Goal: Information Seeking & Learning: Check status

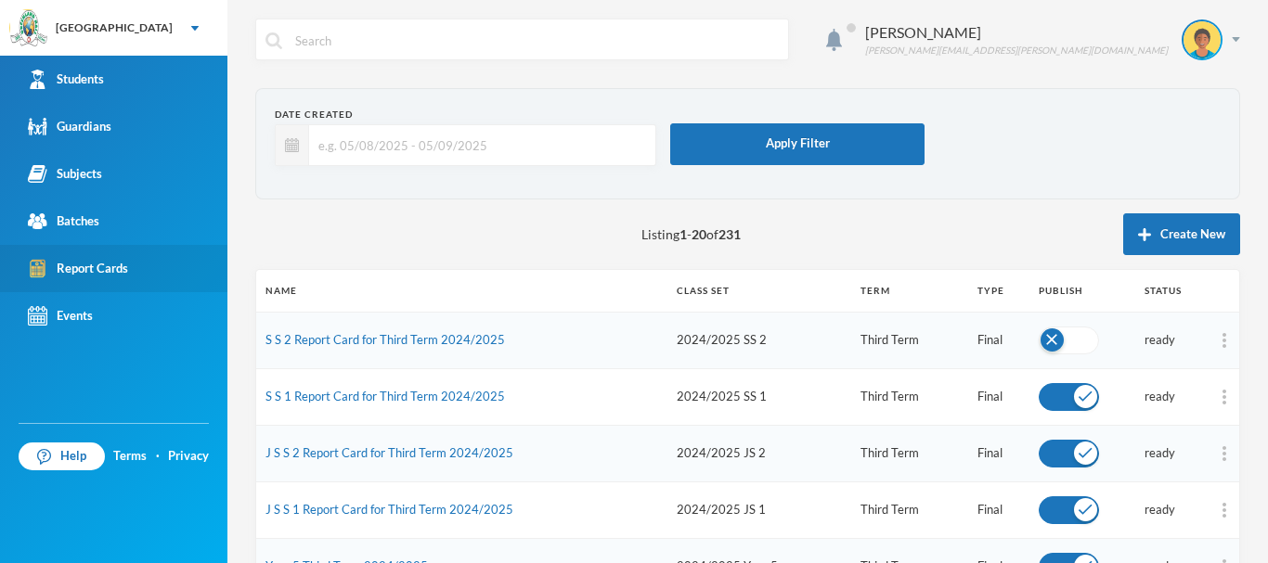
click at [73, 266] on div "Report Cards" at bounding box center [78, 268] width 100 height 19
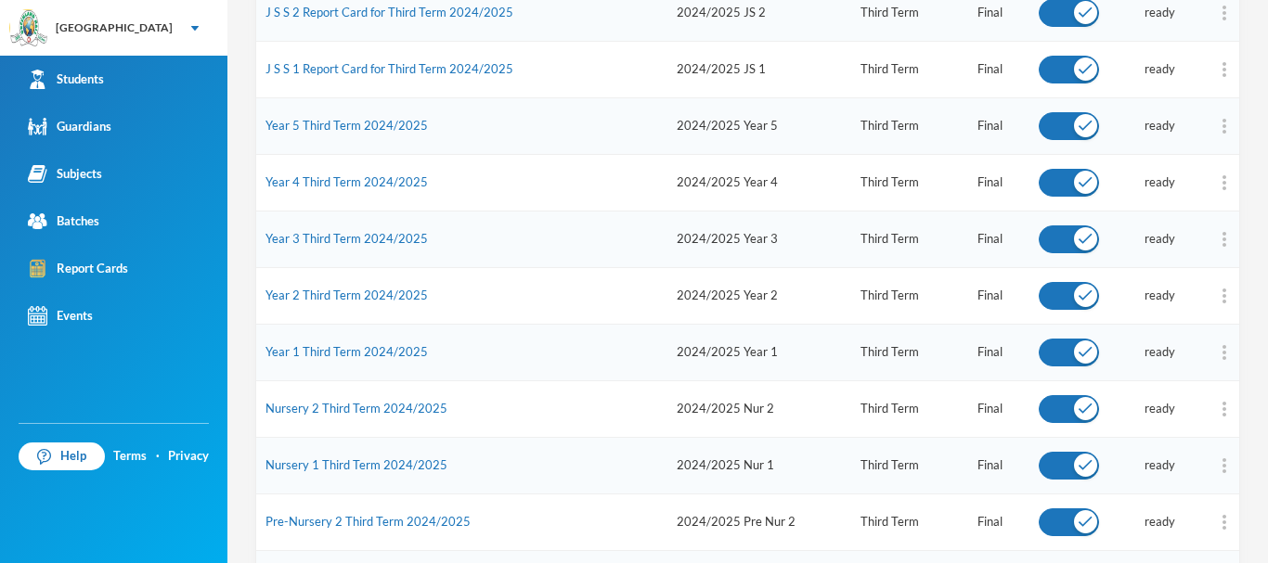
scroll to position [446, 0]
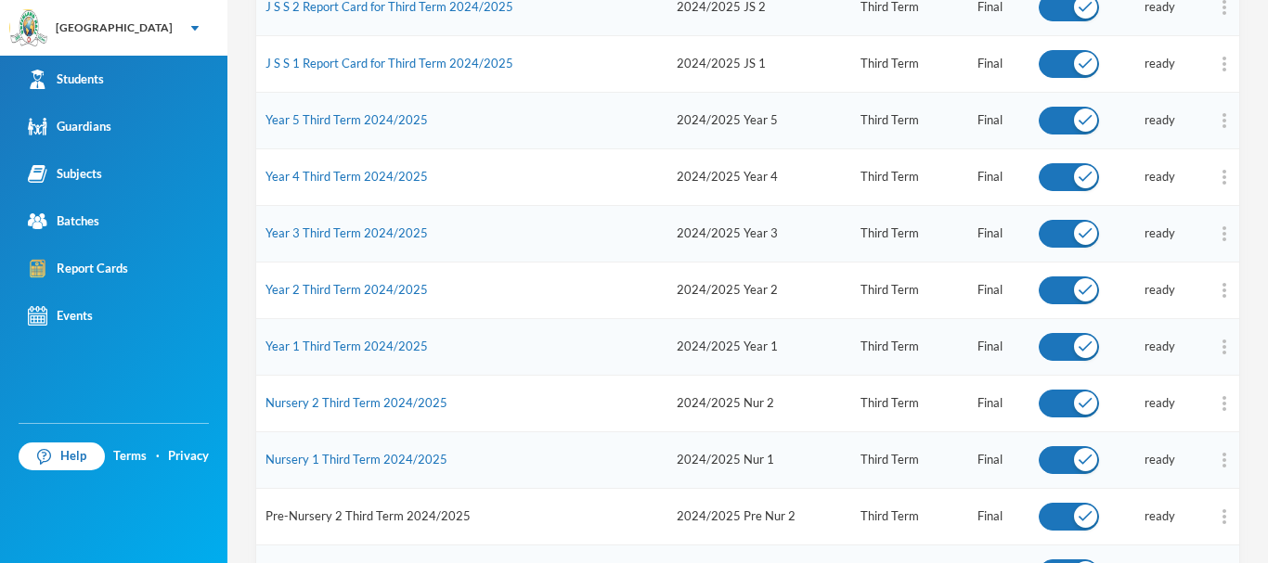
click at [377, 515] on link "Pre-Nursery 2 Third Term 2024/2025" at bounding box center [367, 516] width 205 height 15
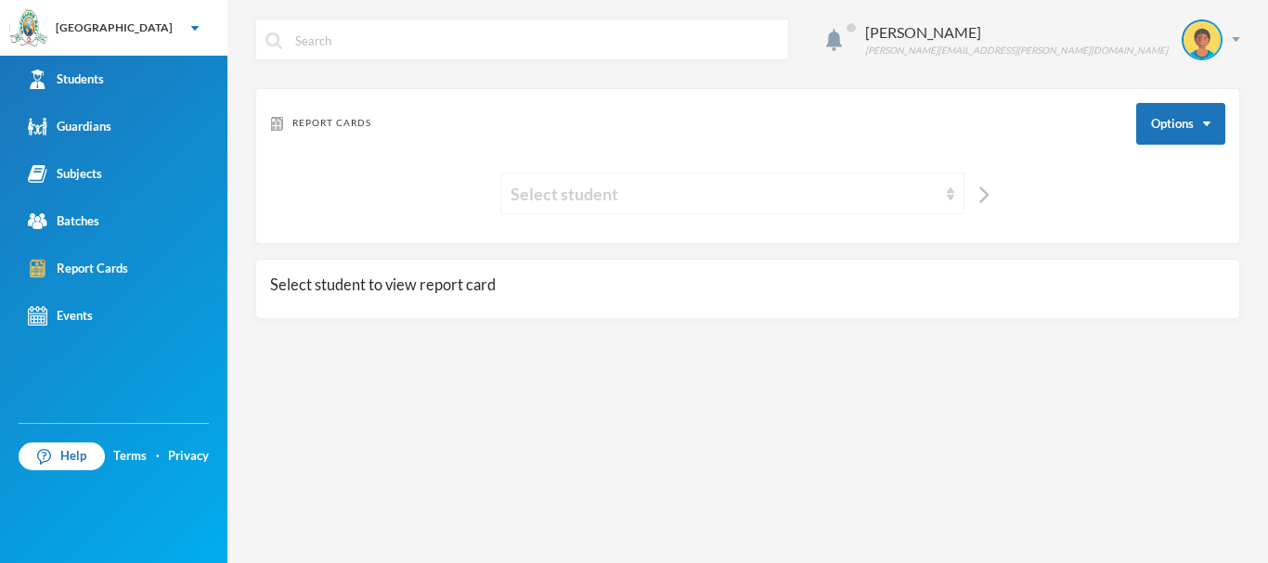
click at [949, 190] on img at bounding box center [949, 193] width 7 height 13
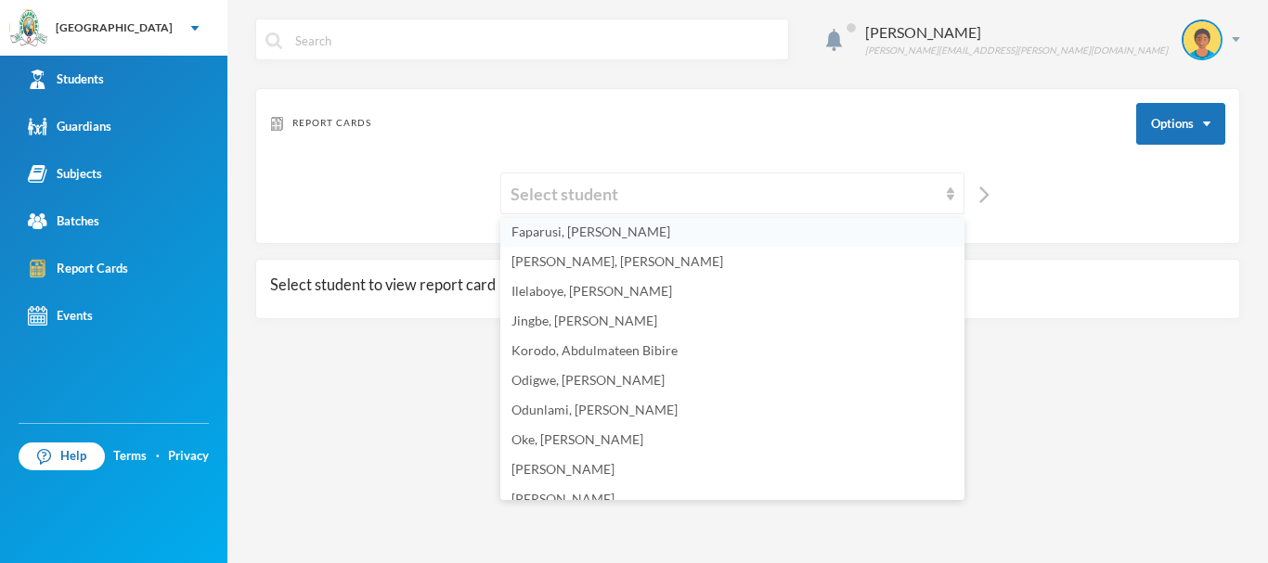
scroll to position [182, 0]
click at [629, 253] on li "[PERSON_NAME], [PERSON_NAME]" at bounding box center [732, 263] width 464 height 30
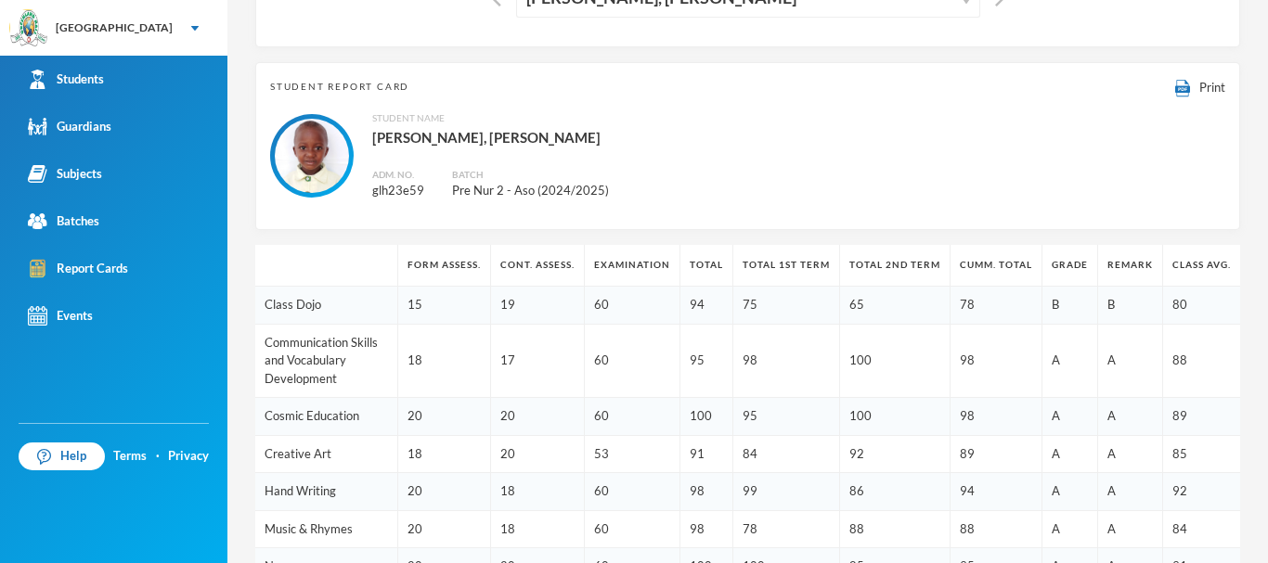
scroll to position [0, 0]
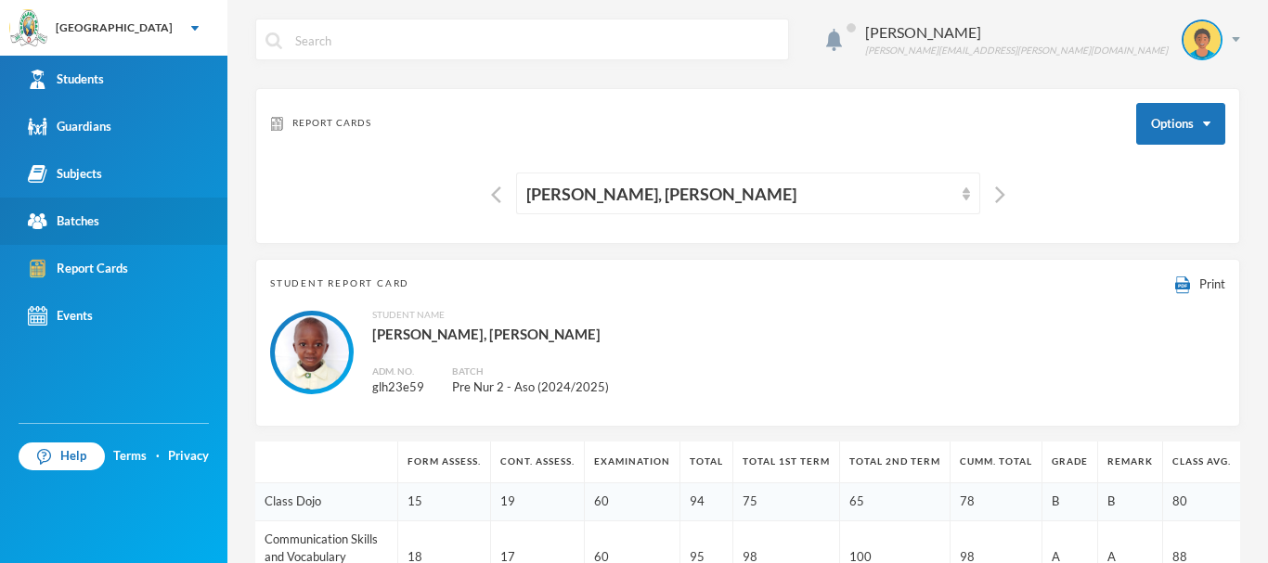
click at [72, 221] on div "Batches" at bounding box center [63, 221] width 71 height 19
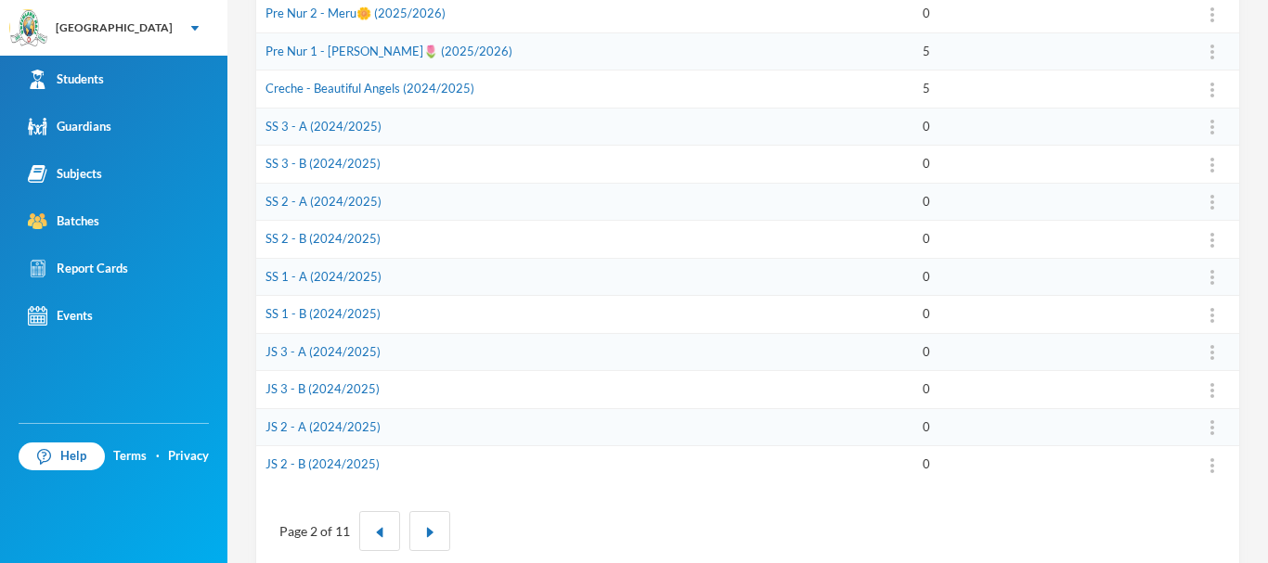
scroll to position [615, 0]
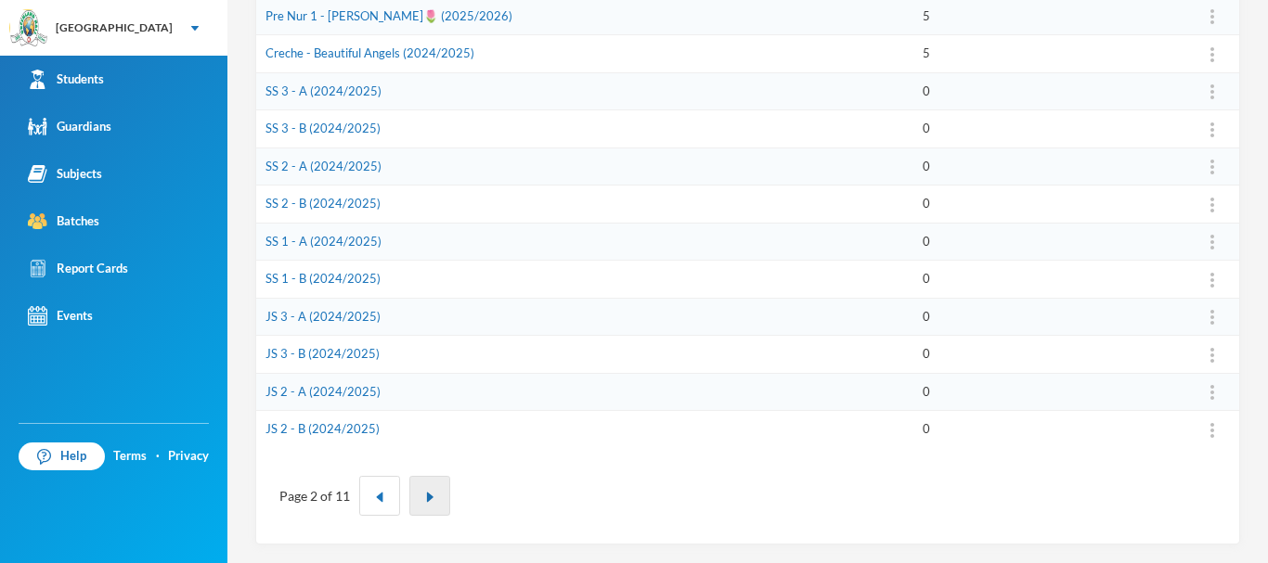
click at [434, 497] on button "button" at bounding box center [429, 496] width 41 height 40
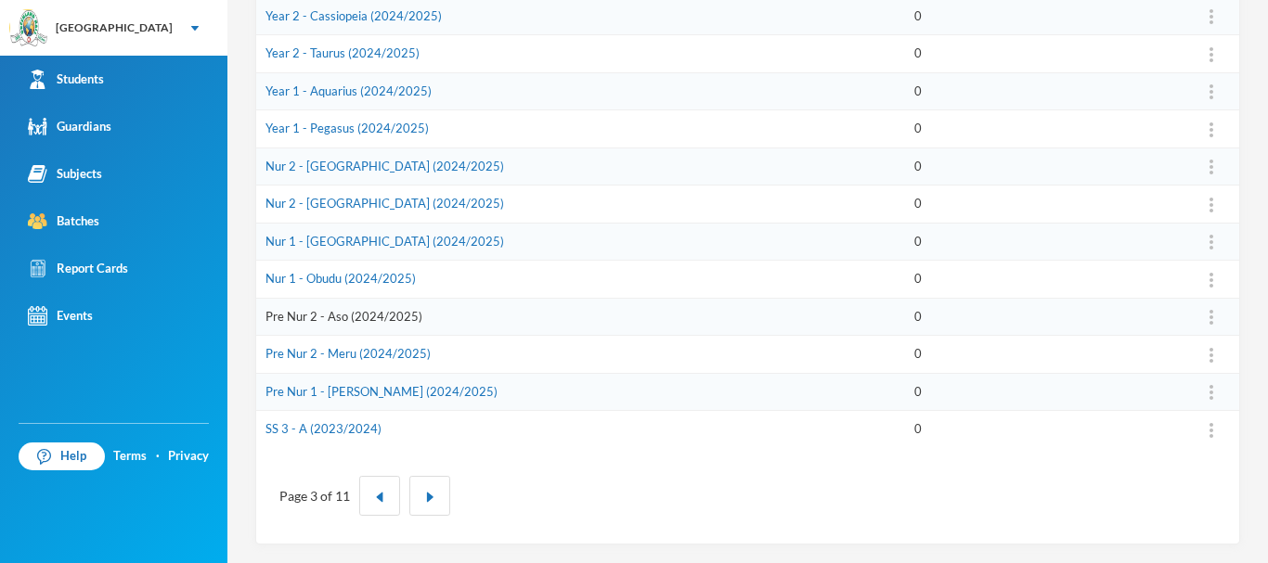
click at [334, 315] on link "Pre Nur 2 - Aso (2024/2025)" at bounding box center [343, 316] width 157 height 15
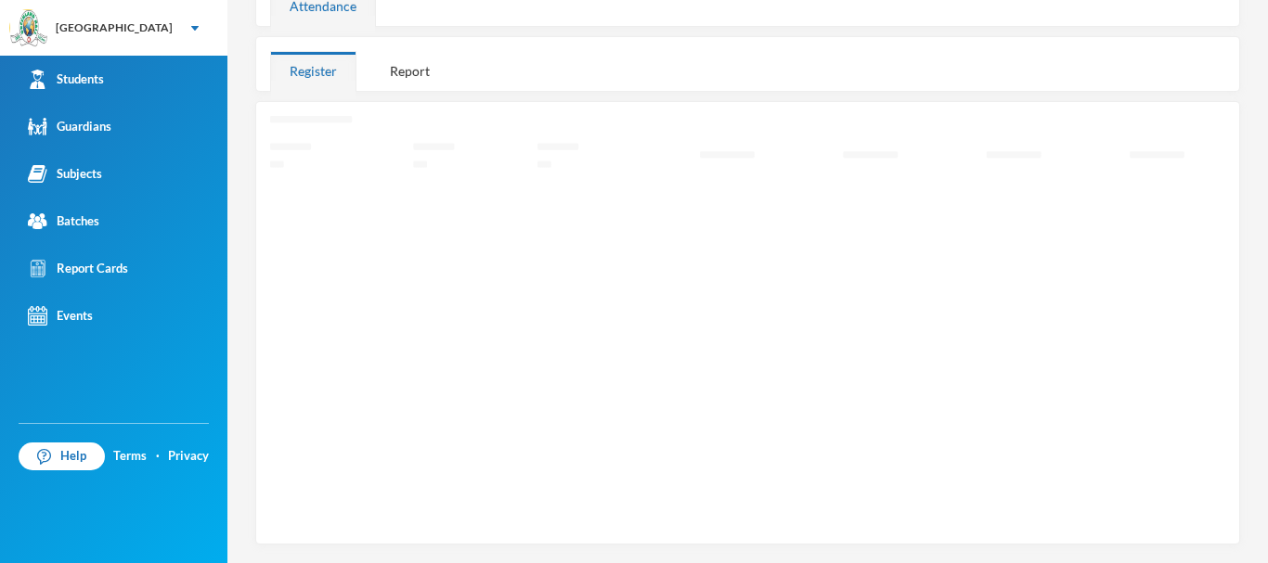
scroll to position [161, 0]
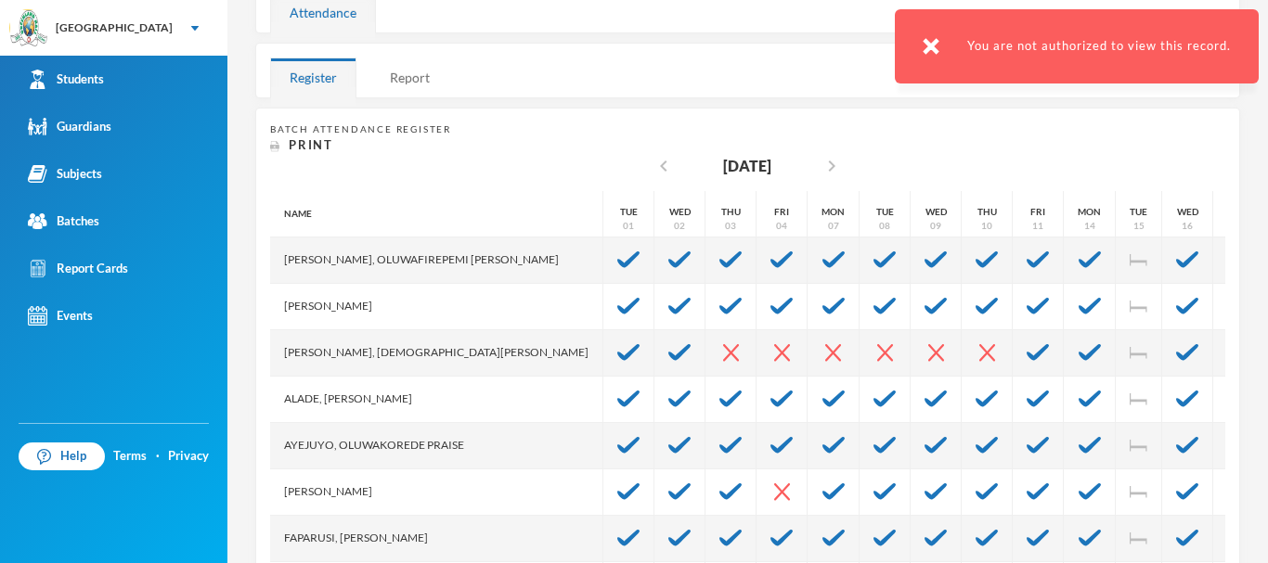
click at [399, 71] on div "Report" at bounding box center [409, 78] width 79 height 40
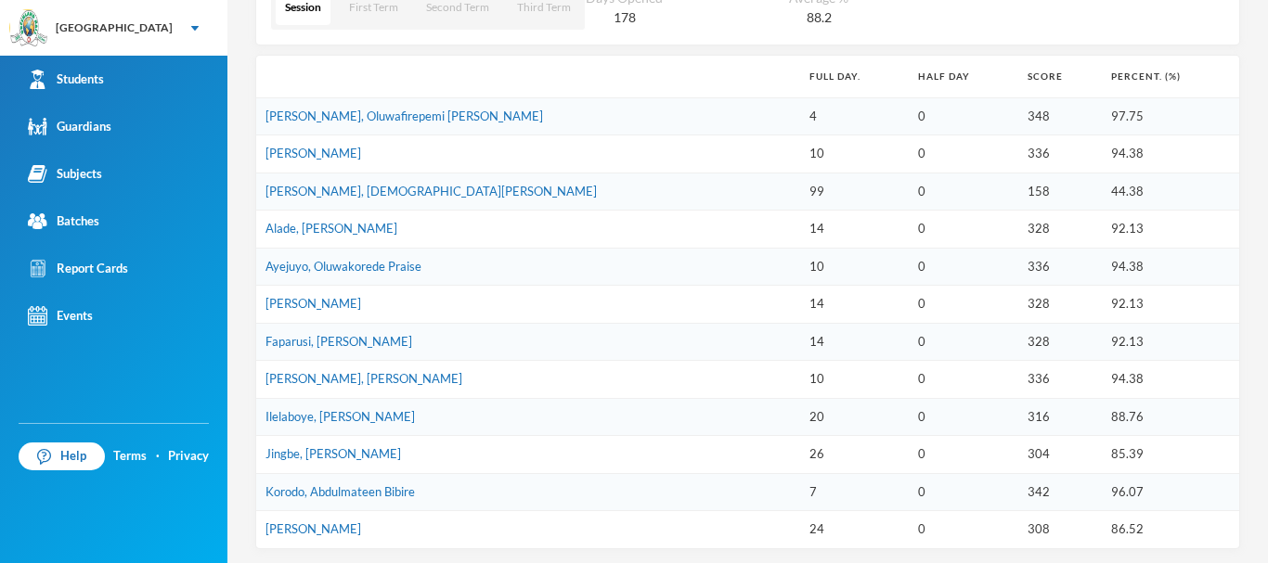
scroll to position [346, 0]
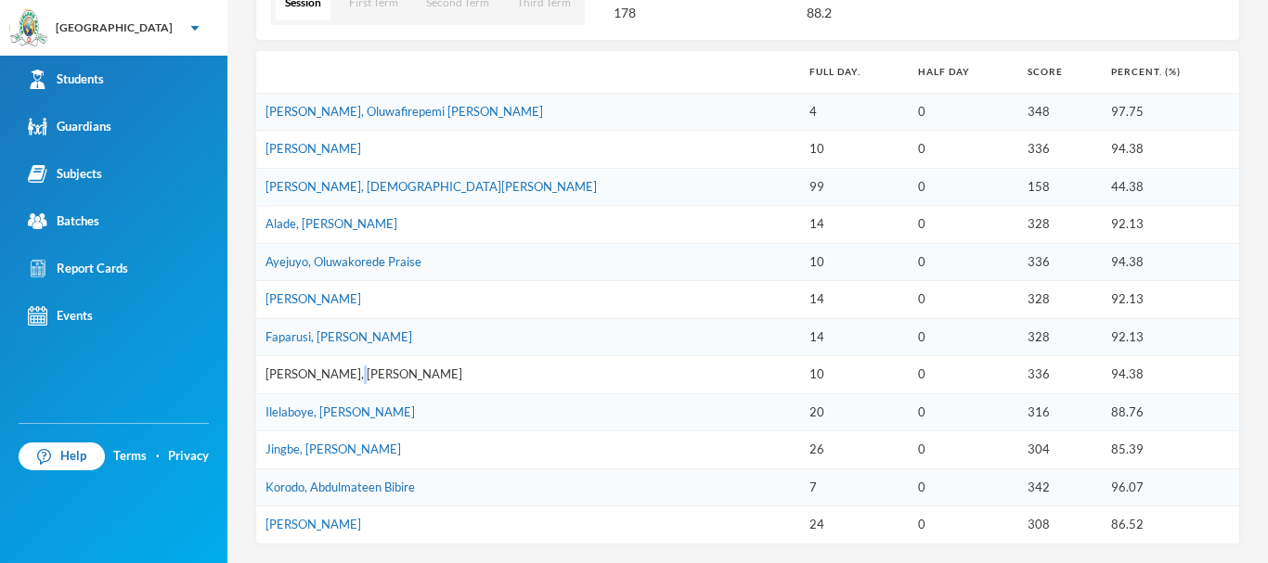
click at [342, 371] on td "[PERSON_NAME], [PERSON_NAME]" at bounding box center [528, 375] width 544 height 38
click at [376, 372] on link "[PERSON_NAME], [PERSON_NAME]" at bounding box center [363, 374] width 197 height 15
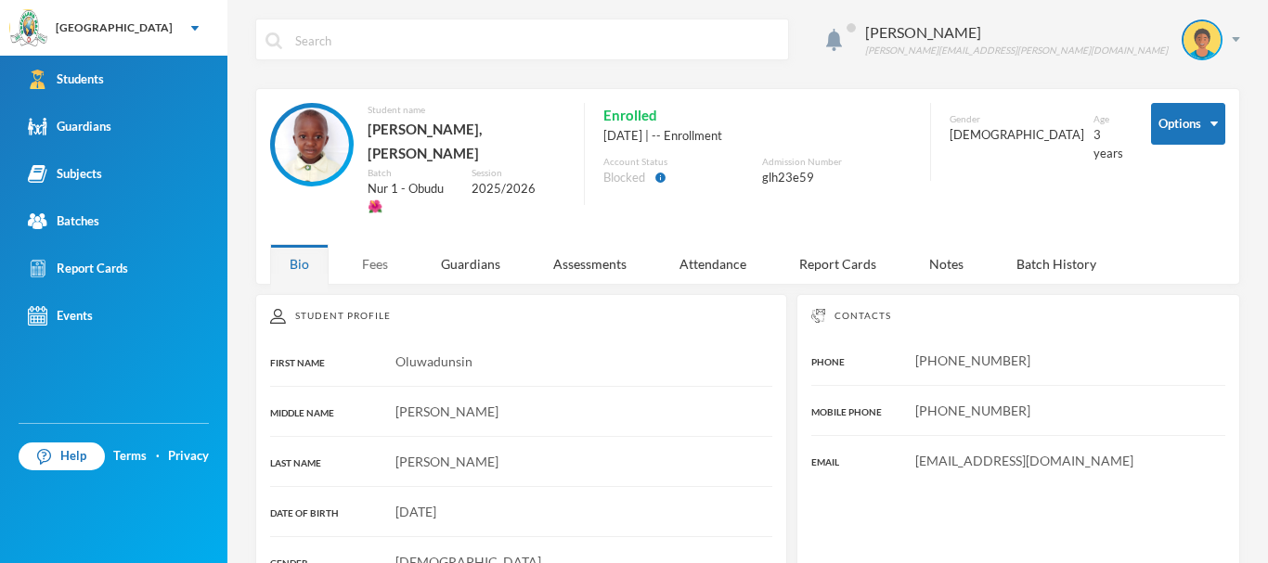
click at [381, 244] on div "Fees" at bounding box center [374, 264] width 65 height 40
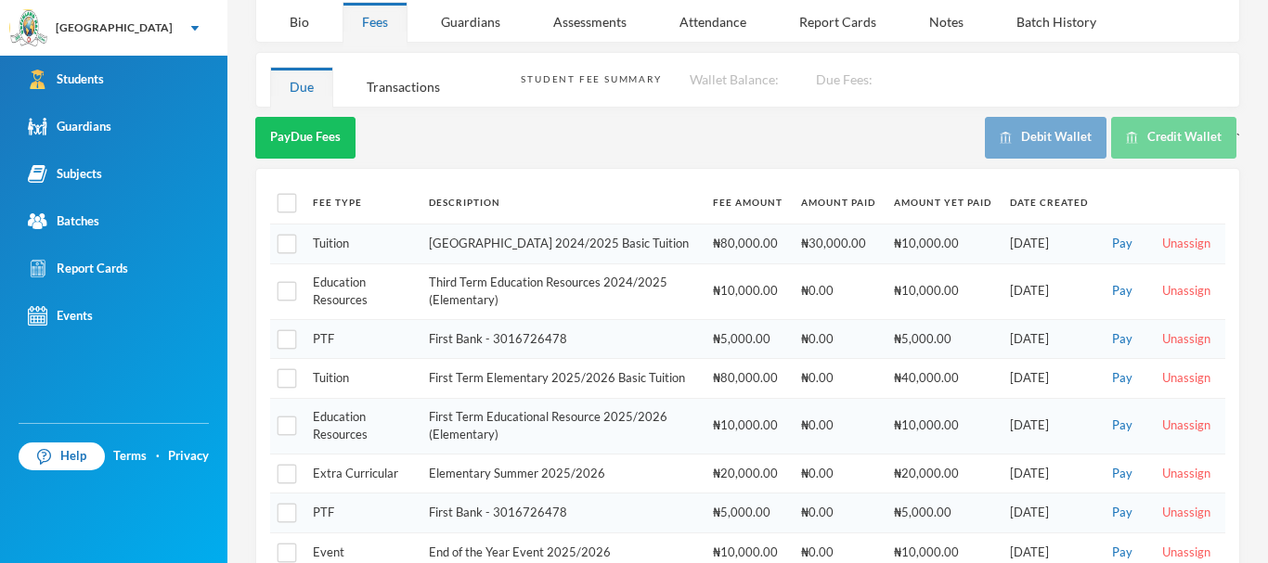
scroll to position [271, 0]
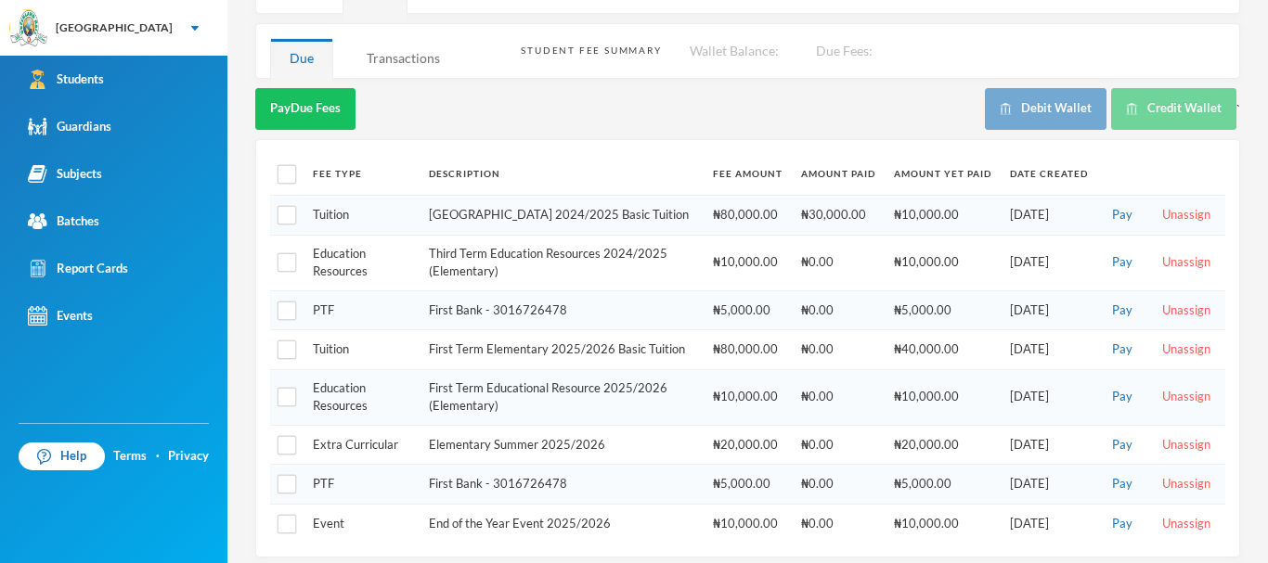
click at [411, 38] on div "Transactions" at bounding box center [403, 58] width 112 height 40
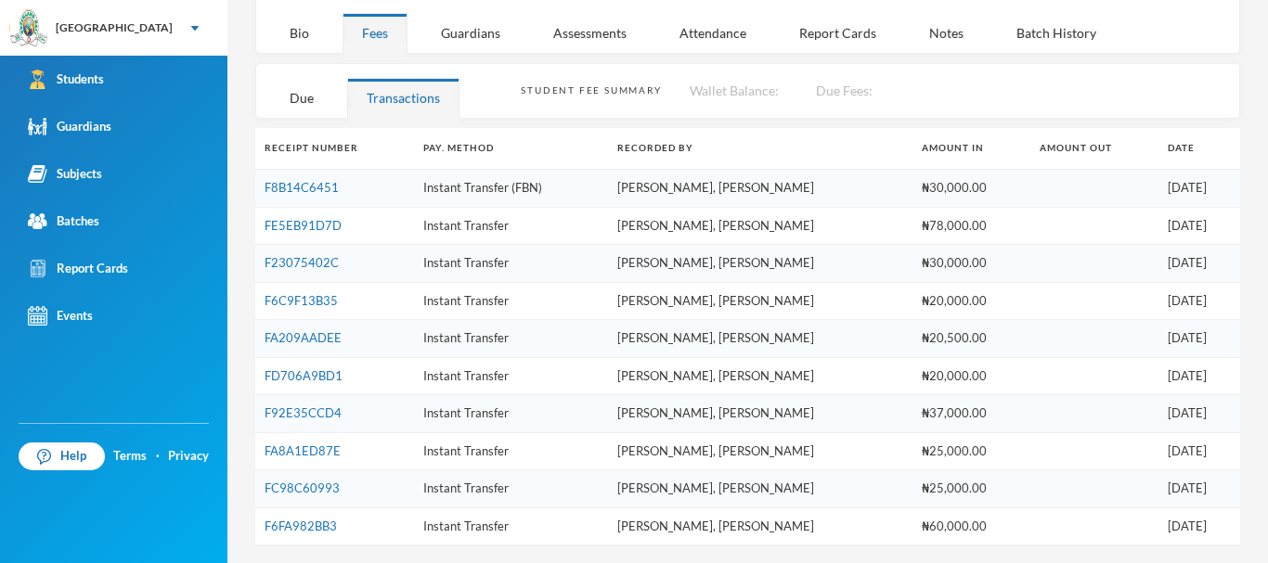
scroll to position [202, 0]
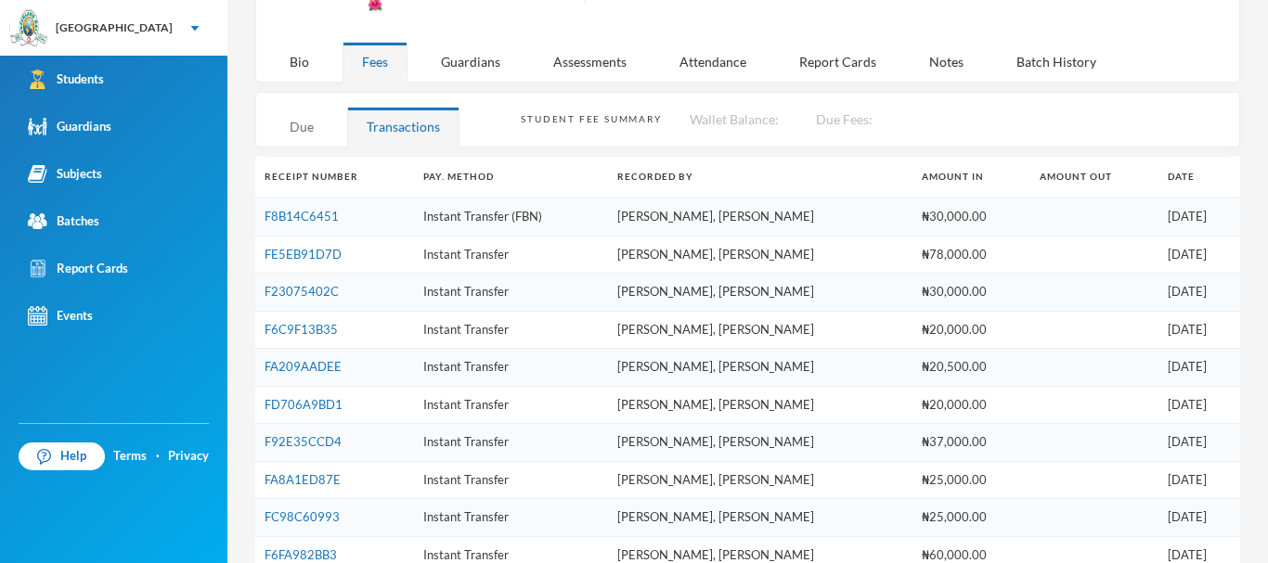
click at [284, 107] on div "Due" at bounding box center [301, 127] width 63 height 40
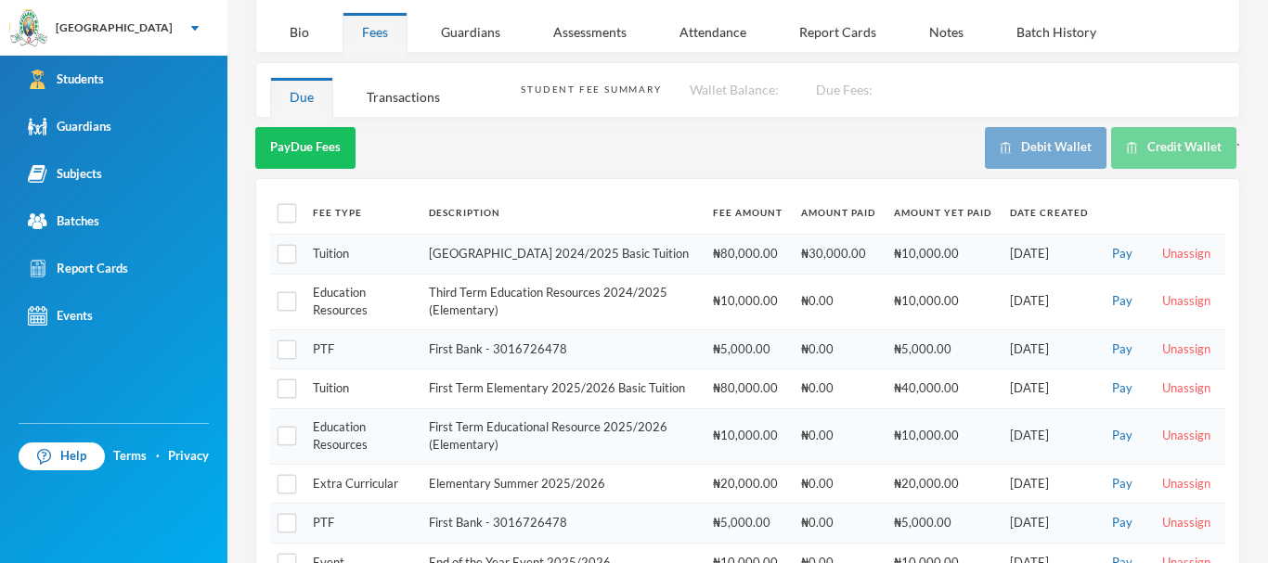
scroll to position [271, 0]
